Goal: Find specific page/section: Find specific page/section

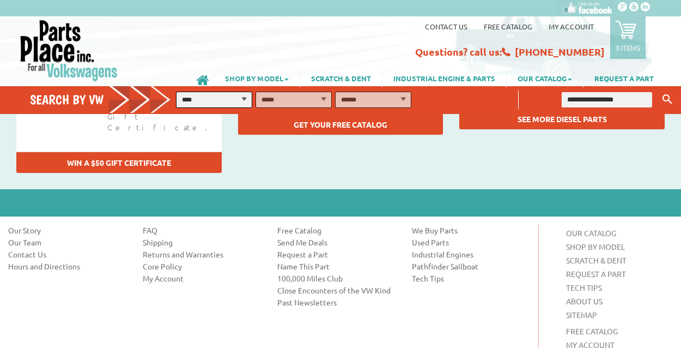
scroll to position [1474, 0]
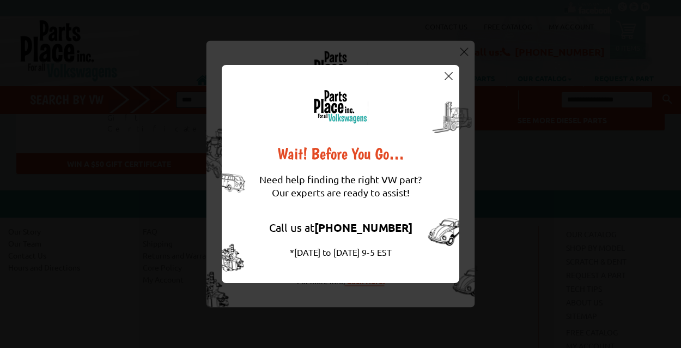
click at [356, 59] on div "Wait! Before You Go… Need help finding the right VW part? Our experts are ready…" at bounding box center [340, 174] width 681 height 348
click at [453, 72] on button at bounding box center [448, 75] width 11 height 11
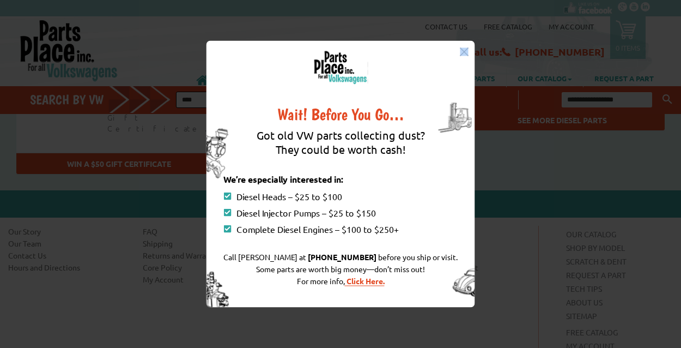
click at [453, 72] on div "Wait! Before You Go… Got old VW parts collecting dust? They could be worth cash…" at bounding box center [341, 174] width 269 height 266
click at [463, 52] on img at bounding box center [464, 51] width 8 height 8
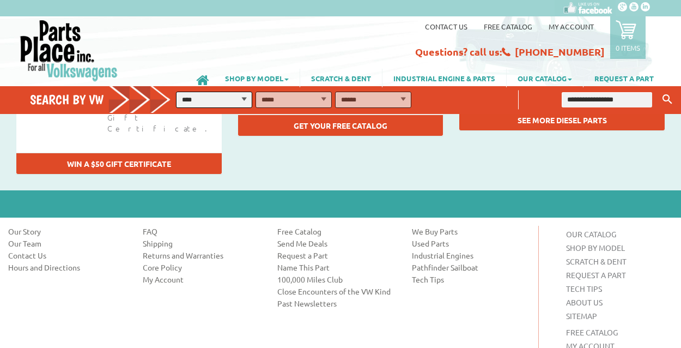
select select "*********"
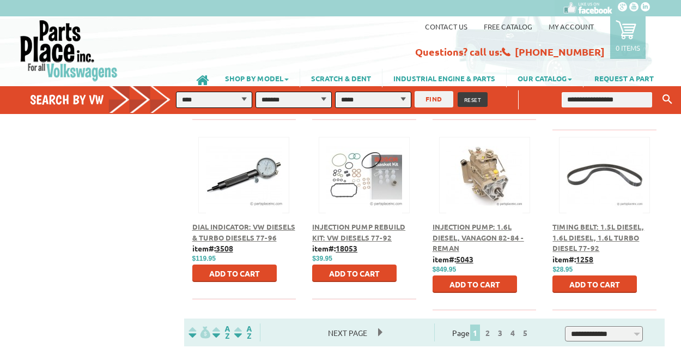
scroll to position [550, 0]
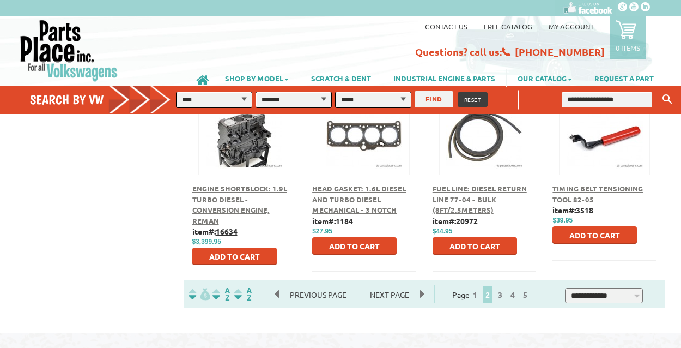
scroll to position [583, 0]
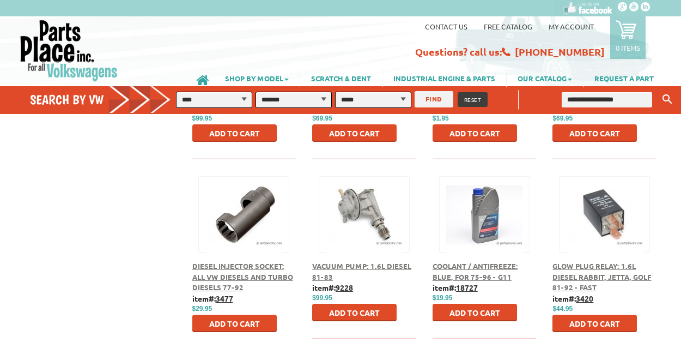
scroll to position [508, 0]
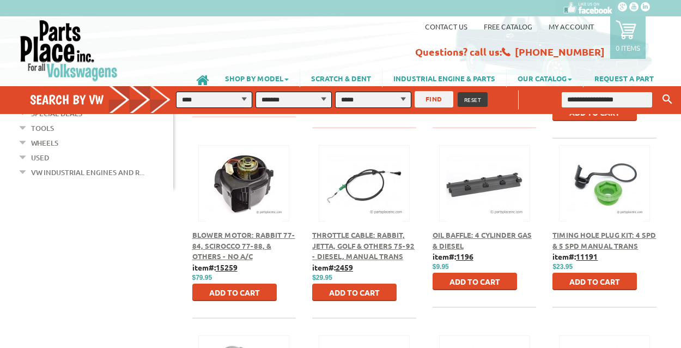
scroll to position [356, 0]
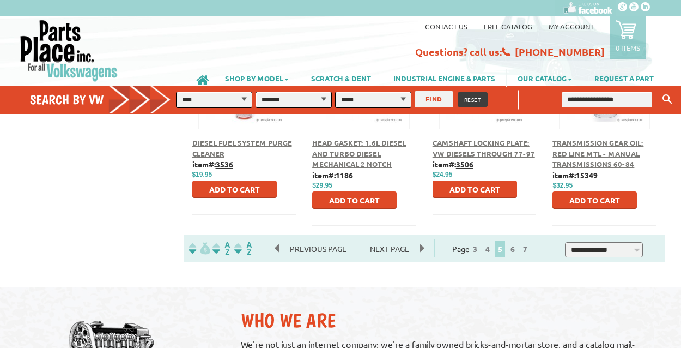
scroll to position [617, 0]
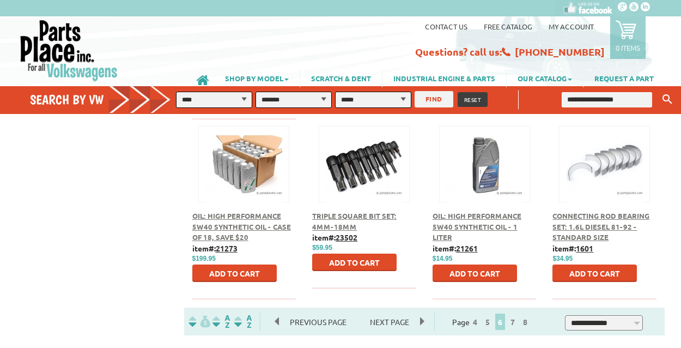
scroll to position [556, 0]
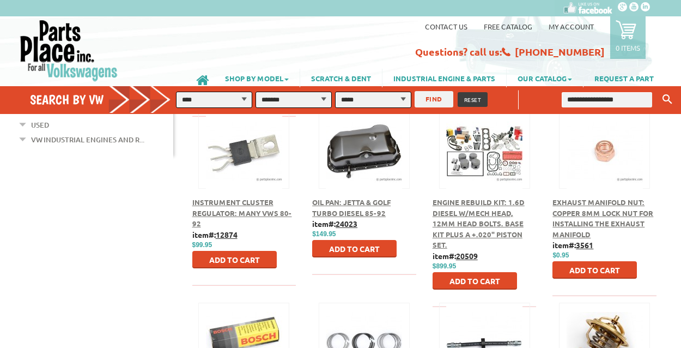
scroll to position [381, 0]
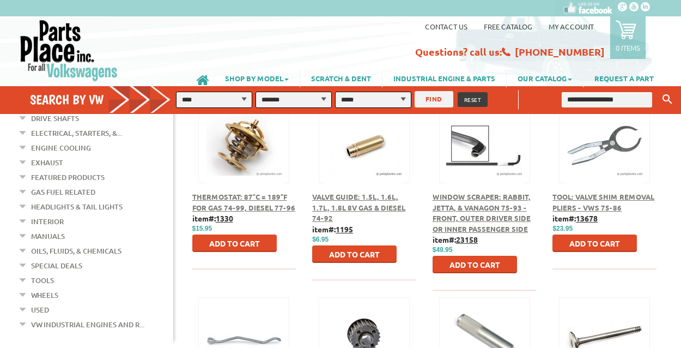
scroll to position [192, 0]
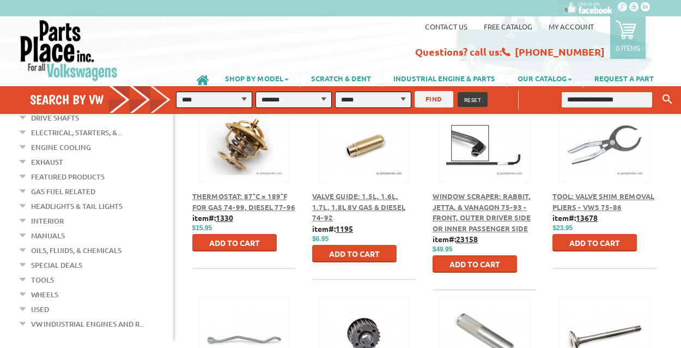
click at [524, 272] on div "Window Scraper: Rabbit, Jetta, & Vanagon 75-93 - Front, Outer Driver Side or In…" at bounding box center [484, 196] width 120 height 181
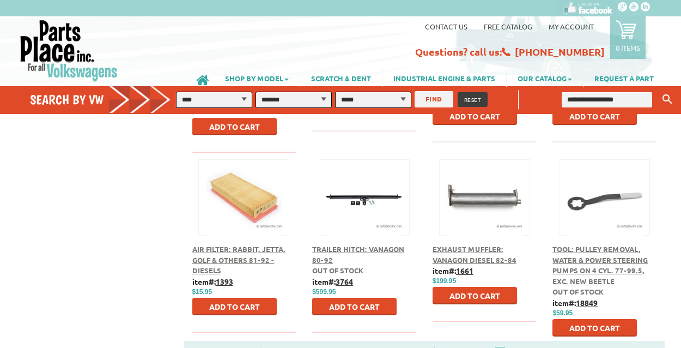
scroll to position [530, 0]
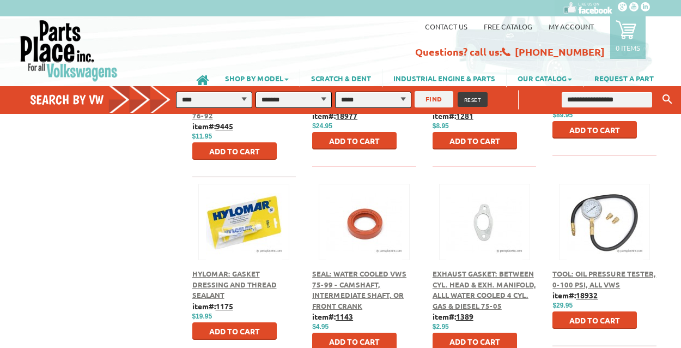
scroll to position [513, 0]
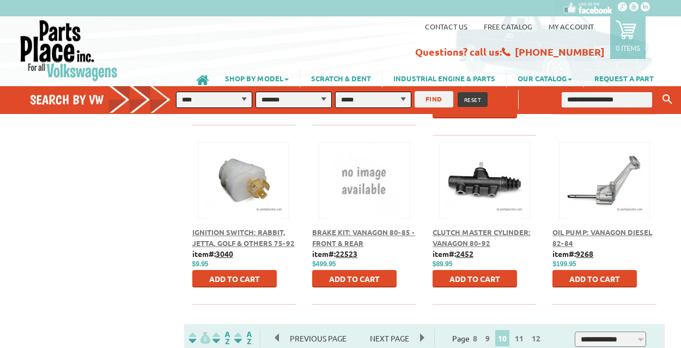
scroll to position [539, 0]
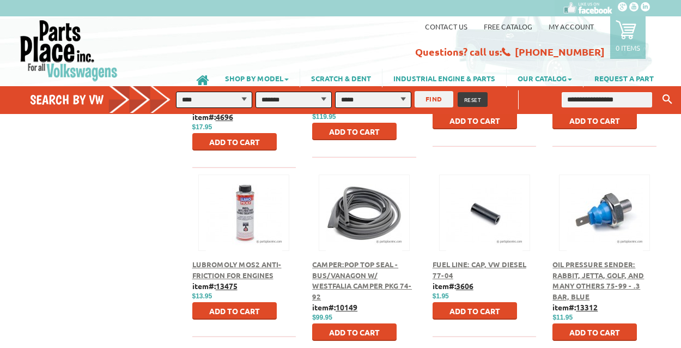
scroll to position [512, 0]
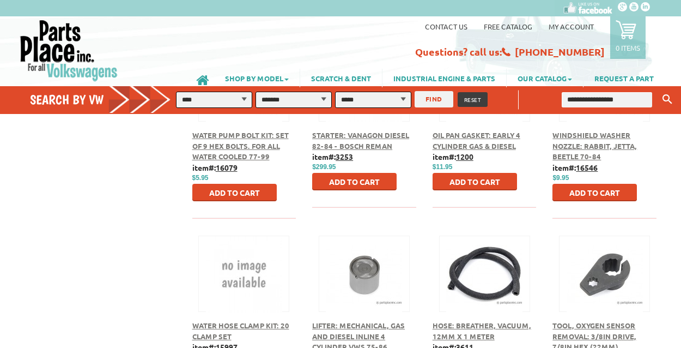
scroll to position [448, 0]
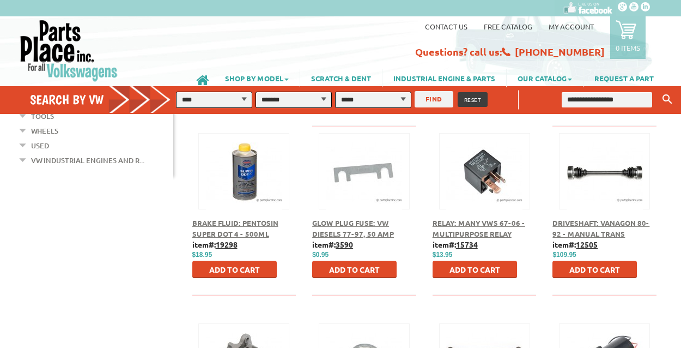
scroll to position [358, 0]
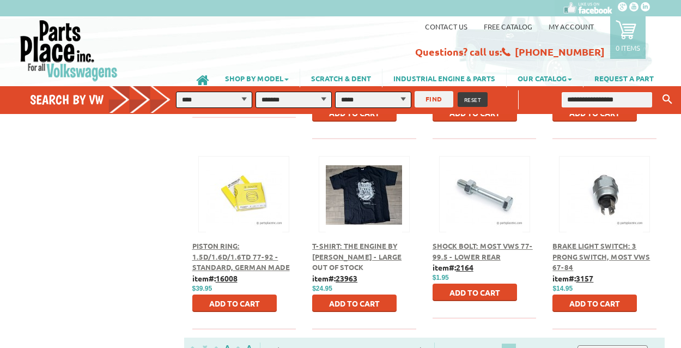
scroll to position [530, 0]
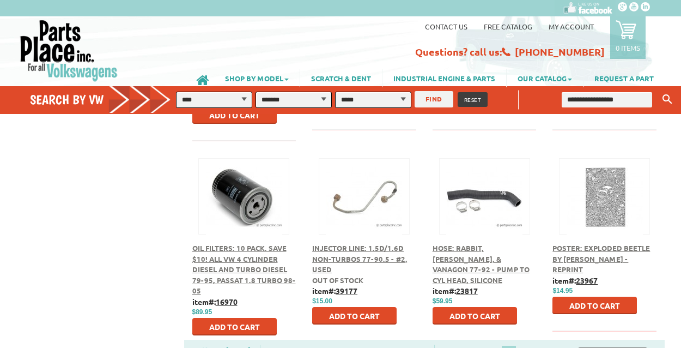
scroll to position [525, 0]
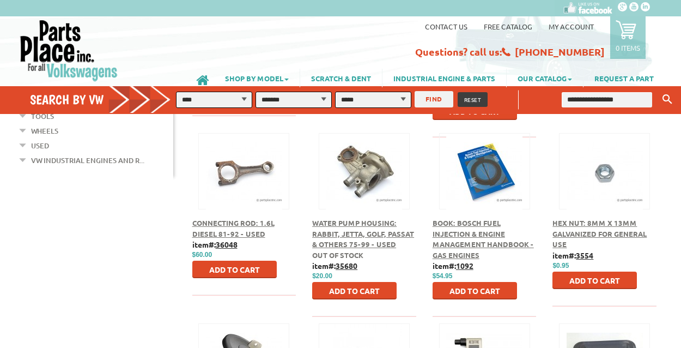
scroll to position [358, 0]
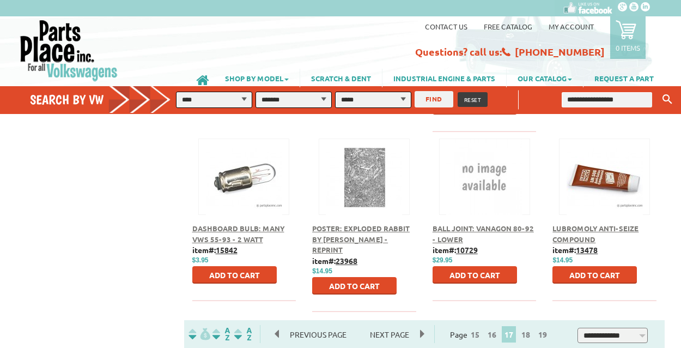
scroll to position [542, 0]
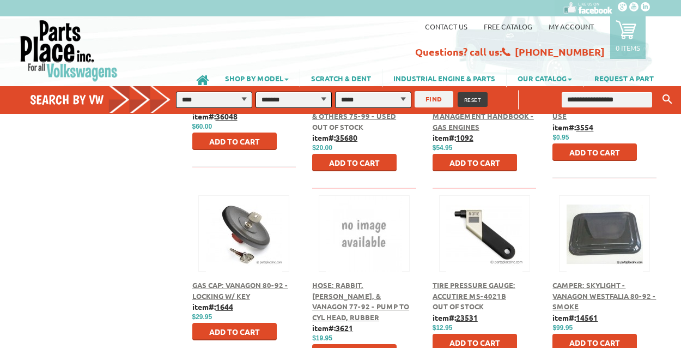
scroll to position [487, 0]
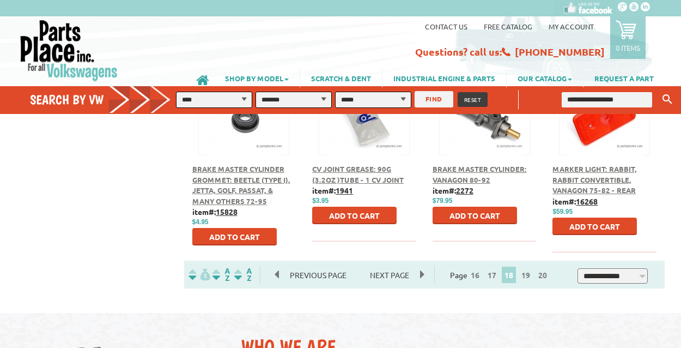
scroll to position [599, 0]
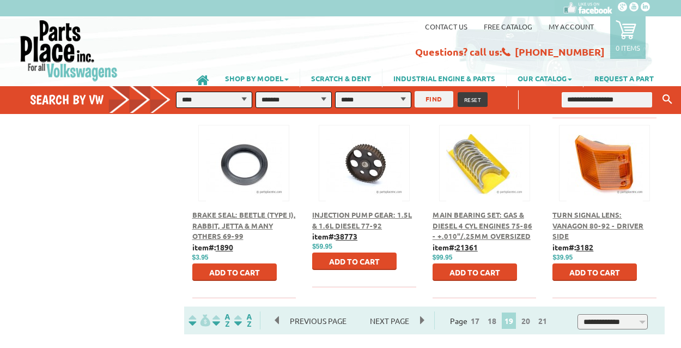
scroll to position [557, 1]
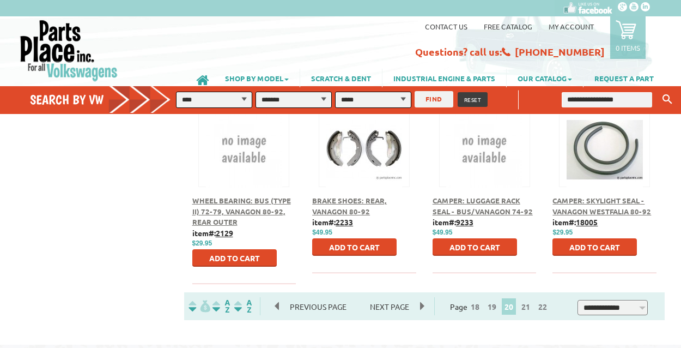
scroll to position [562, 0]
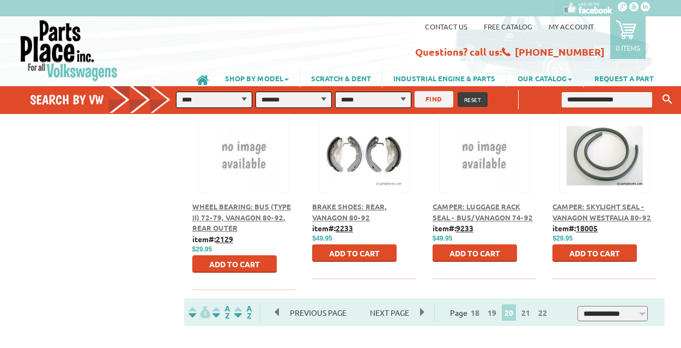
click at [532, 307] on span "21" at bounding box center [525, 312] width 15 height 16
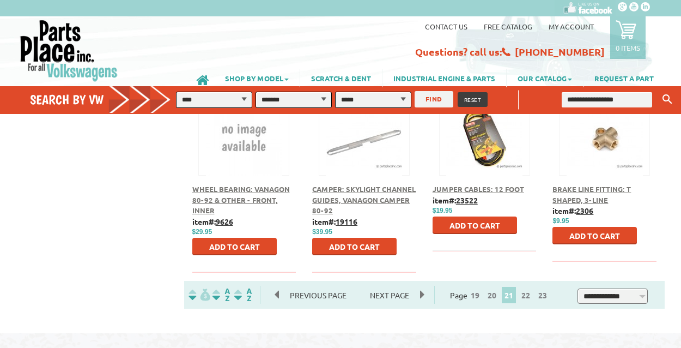
scroll to position [572, 1]
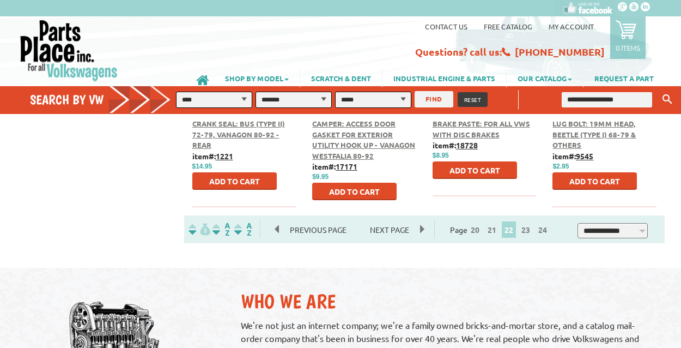
scroll to position [652, 0]
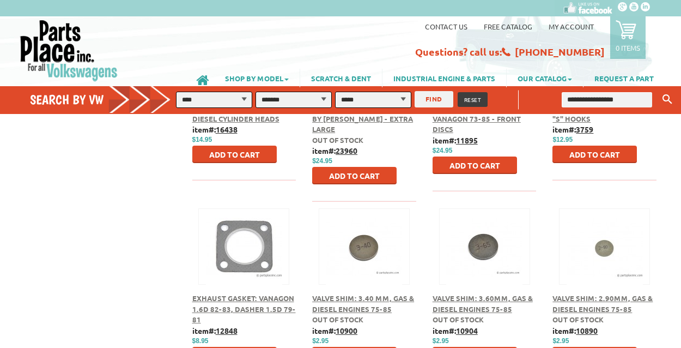
scroll to position [482, 0]
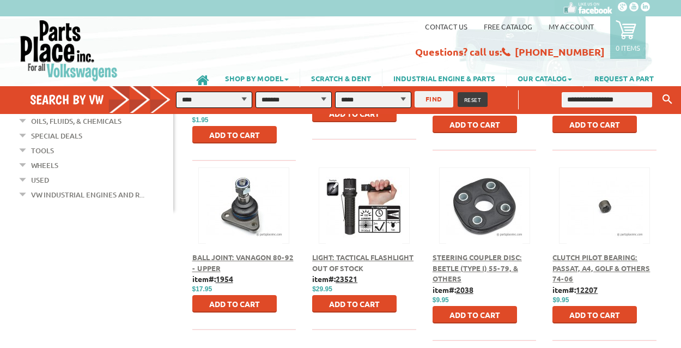
click at [530, 230] on div at bounding box center [485, 205] width 104 height 76
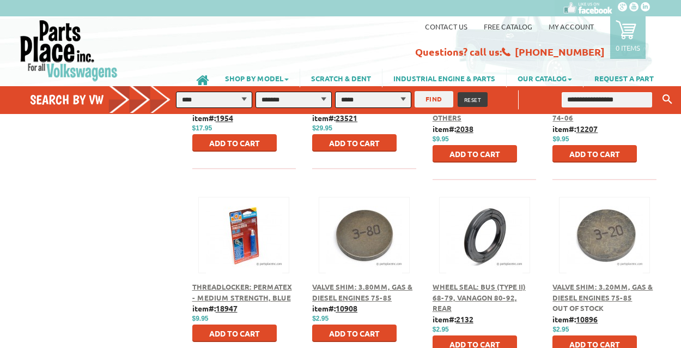
scroll to position [489, 0]
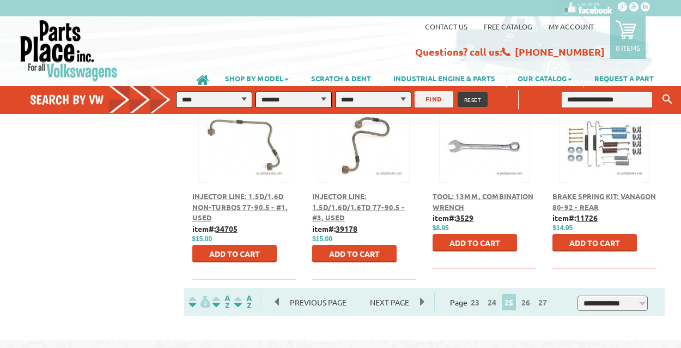
scroll to position [575, 0]
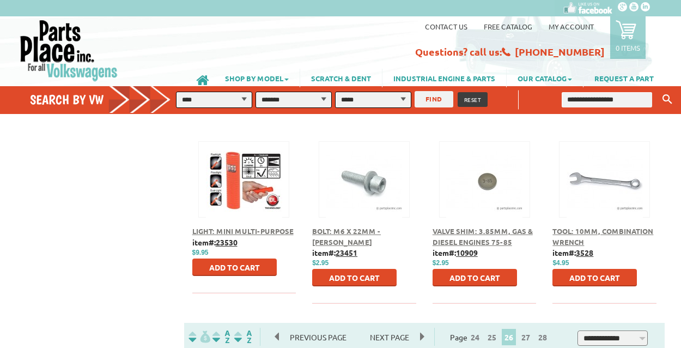
scroll to position [540, 0]
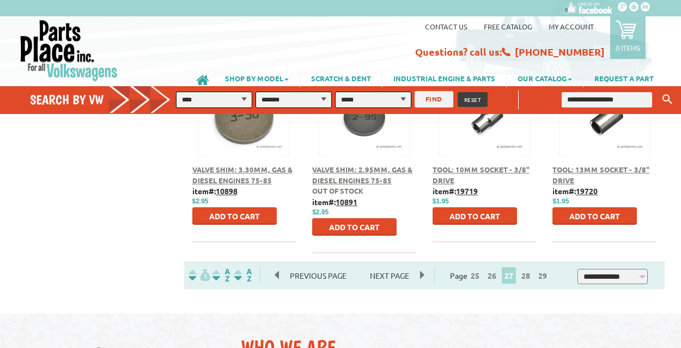
scroll to position [620, 0]
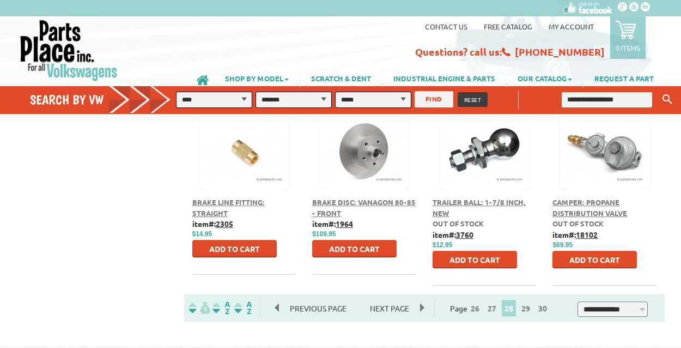
scroll to position [569, 0]
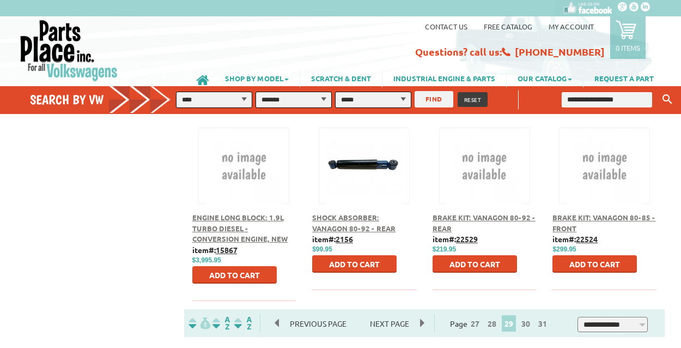
scroll to position [553, 0]
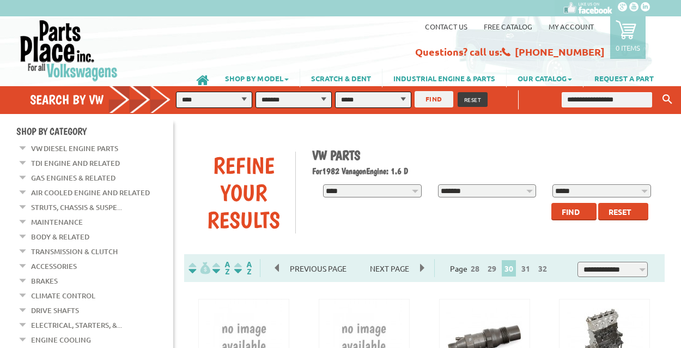
click at [531, 323] on div at bounding box center [485, 337] width 104 height 76
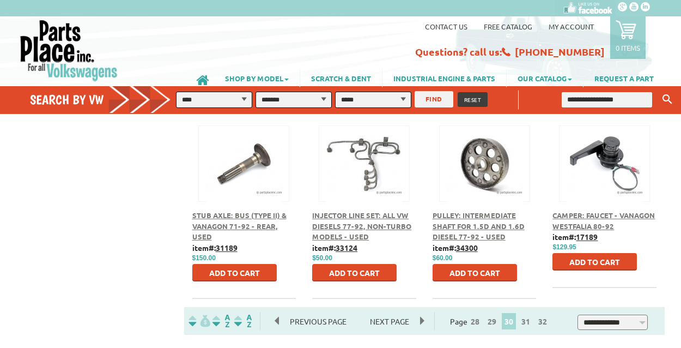
scroll to position [557, 0]
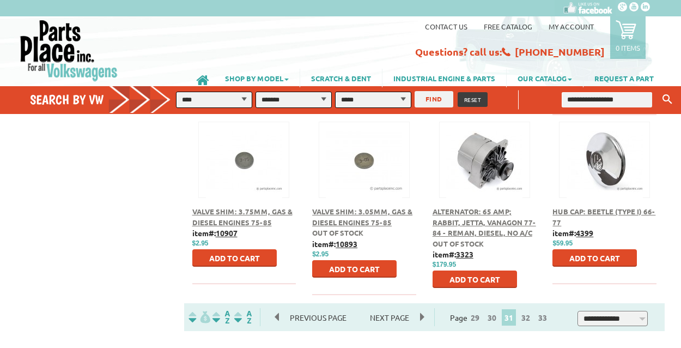
scroll to position [560, 0]
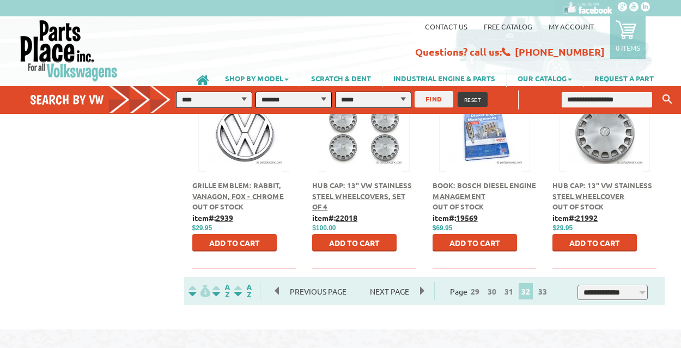
scroll to position [586, 0]
